Goal: Task Accomplishment & Management: Manage account settings

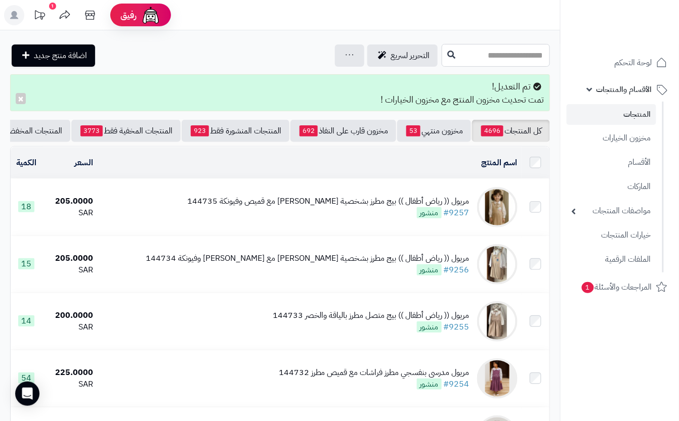
drag, startPoint x: 506, startPoint y: 47, endPoint x: 512, endPoint y: 38, distance: 9.8
click at [508, 55] on input "text" at bounding box center [496, 55] width 108 height 23
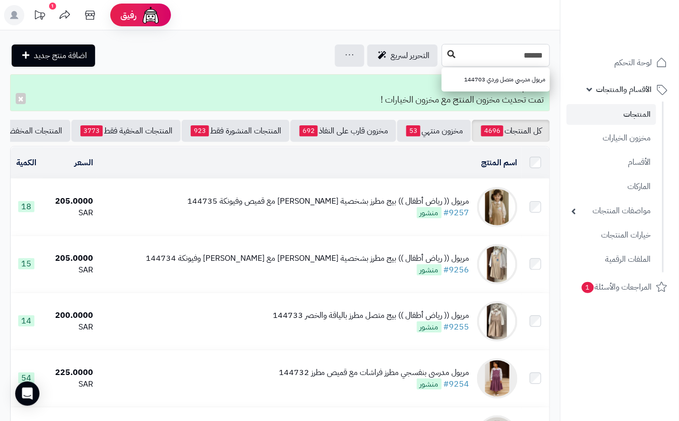
type input "******"
click at [447, 56] on icon at bounding box center [451, 54] width 8 height 8
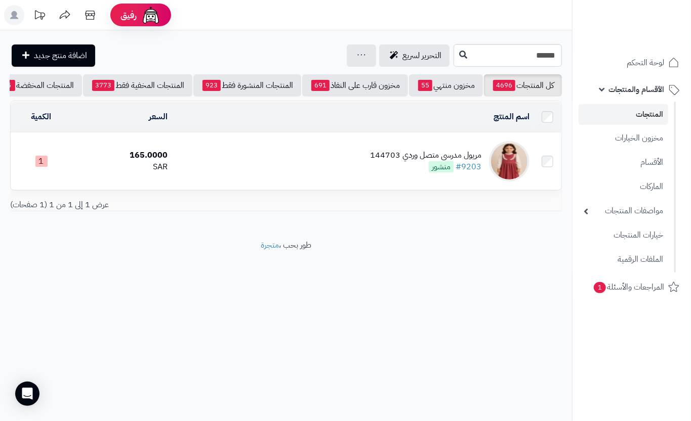
click at [253, 170] on td "مريول مدرسي متصل وردي 144703 #9203 منشور" at bounding box center [352, 161] width 362 height 57
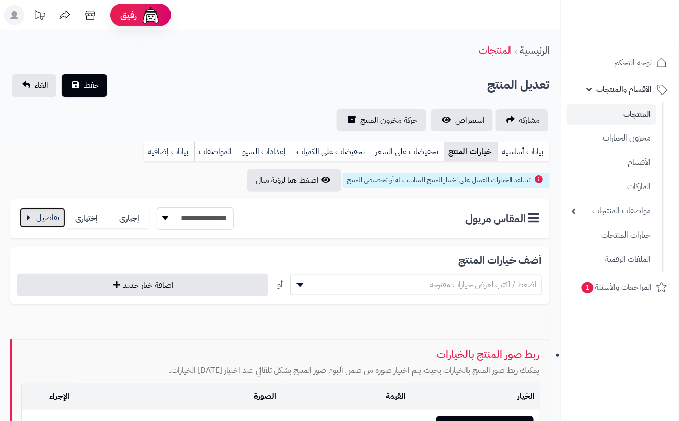
click at [44, 220] on button "button" at bounding box center [43, 218] width 46 height 20
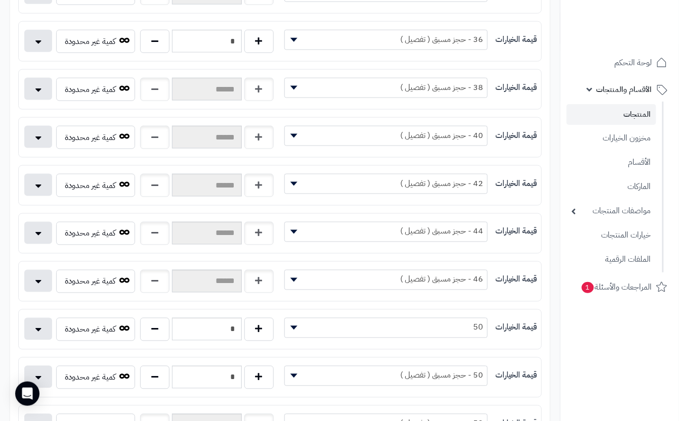
scroll to position [337, 0]
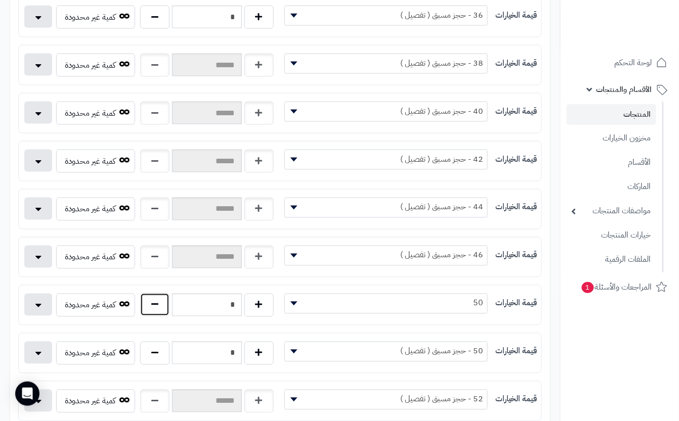
click at [154, 313] on button "button" at bounding box center [154, 304] width 29 height 23
type input "*"
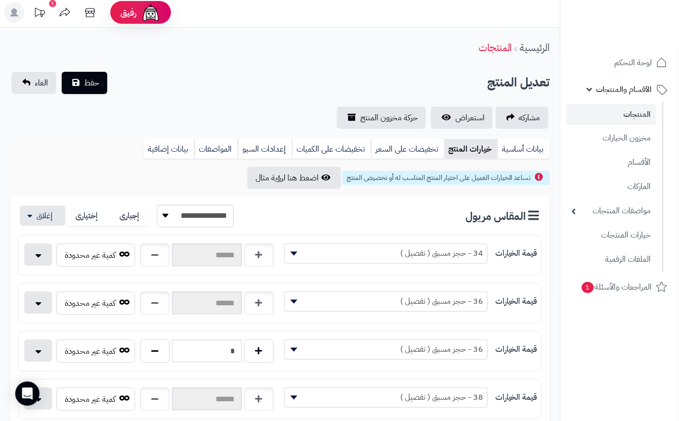
scroll to position [0, 0]
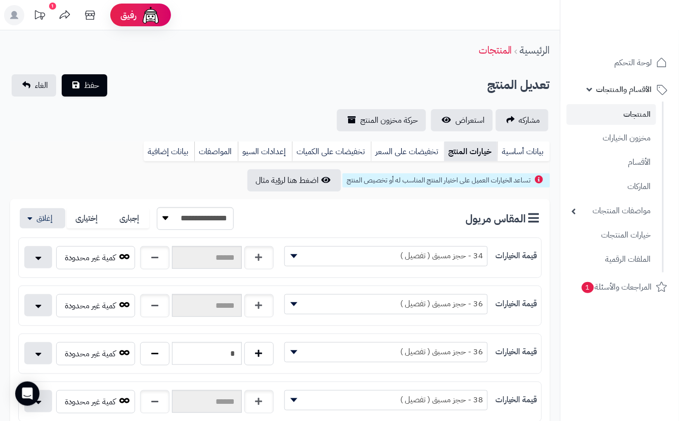
drag, startPoint x: 241, startPoint y: 91, endPoint x: 120, endPoint y: 85, distance: 120.5
click at [235, 91] on div "تعديل المنتج حفظ الغاء" at bounding box center [280, 85] width 540 height 22
click at [106, 85] on button "حفظ" at bounding box center [85, 85] width 46 height 22
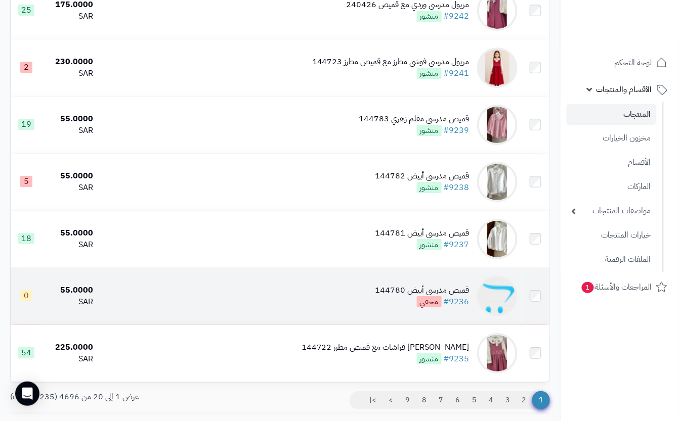
scroll to position [944, 0]
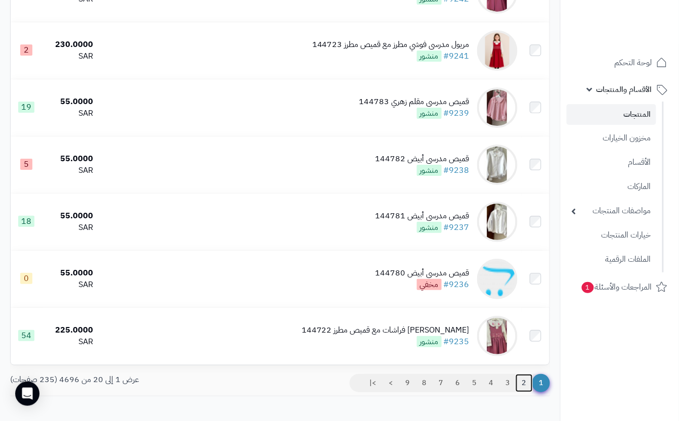
click at [519, 393] on link "2" at bounding box center [524, 383] width 17 height 18
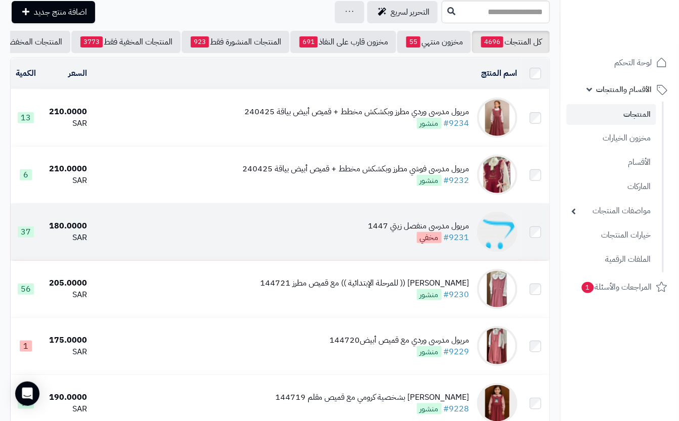
scroll to position [67, 0]
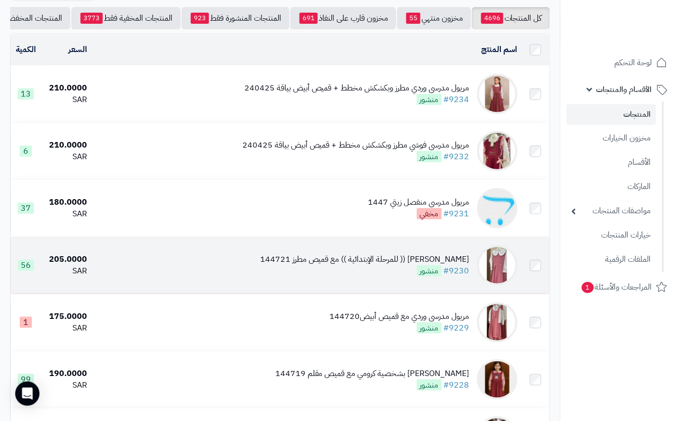
click at [379, 277] on div "[PERSON_NAME] (( للمرحلة الإبتدائية )) مع قميص مطرز 144721 #9230 منشور" at bounding box center [364, 265] width 209 height 23
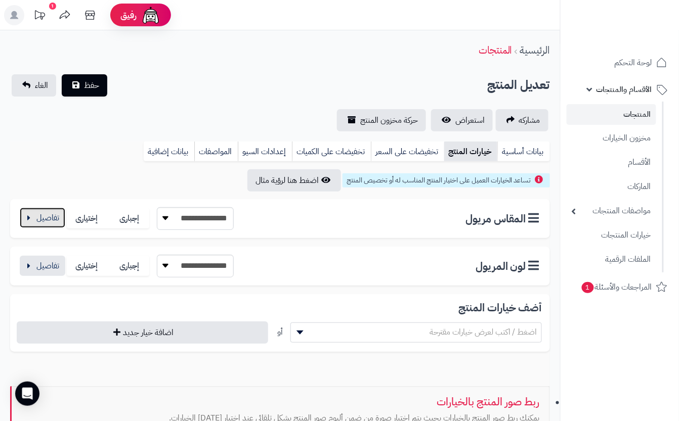
click at [37, 217] on button "button" at bounding box center [43, 218] width 46 height 20
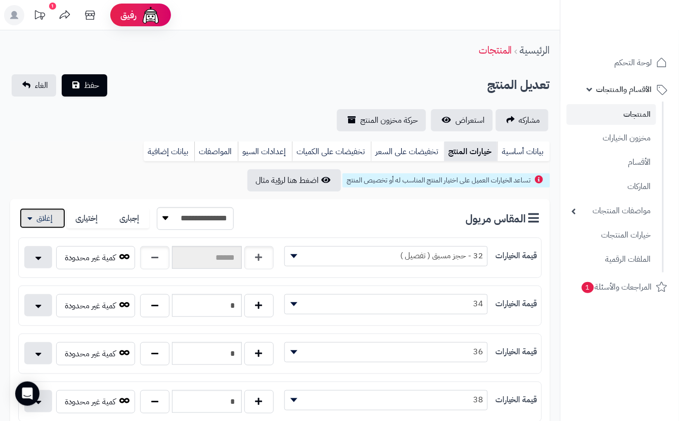
scroll to position [67, 0]
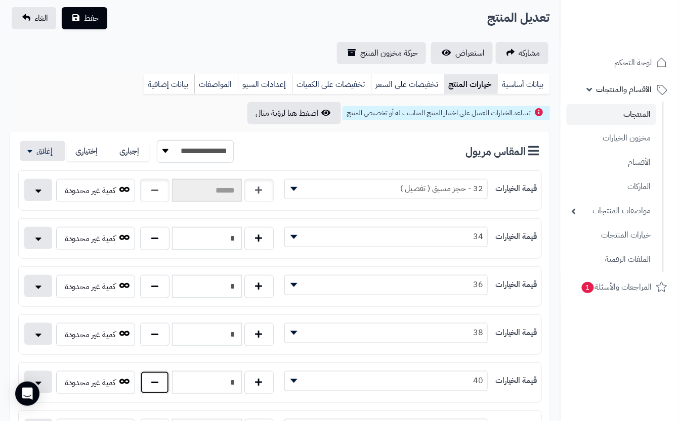
drag, startPoint x: 157, startPoint y: 389, endPoint x: 167, endPoint y: 367, distance: 23.5
click at [160, 387] on button "button" at bounding box center [154, 382] width 29 height 23
type input "*"
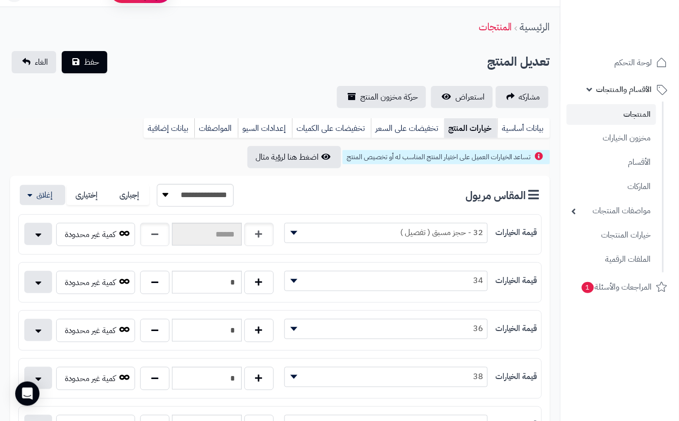
scroll to position [0, 0]
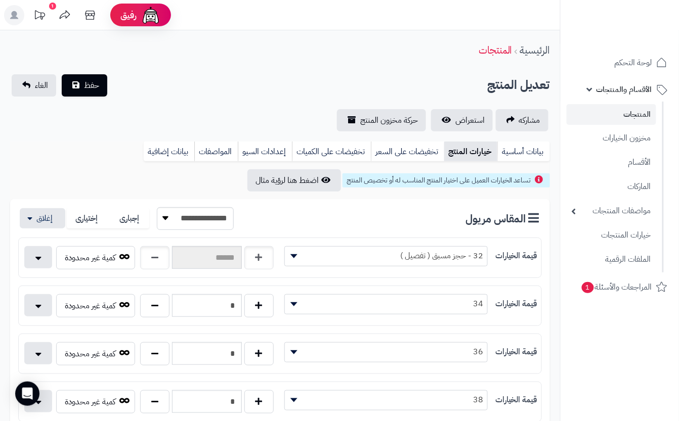
drag, startPoint x: 143, startPoint y: 88, endPoint x: 107, endPoint y: 90, distance: 35.5
click at [142, 88] on div "تعديل المنتج حفظ الغاء" at bounding box center [280, 85] width 540 height 22
click at [97, 90] on span "حفظ" at bounding box center [91, 85] width 15 height 12
